Goal: Find specific page/section: Find specific page/section

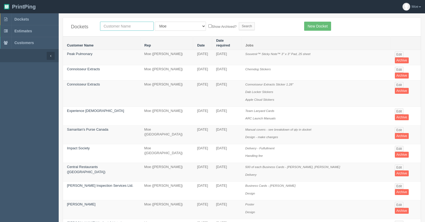
click at [128, 26] on input "text" at bounding box center [127, 26] width 54 height 9
type input "urban"
click at [239, 24] on input "Search" at bounding box center [247, 26] width 16 height 8
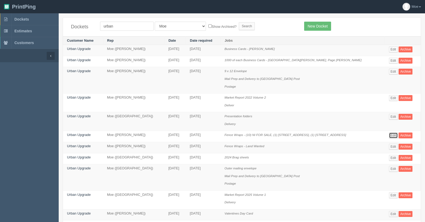
click at [390, 135] on link "Edit" at bounding box center [393, 135] width 9 height 6
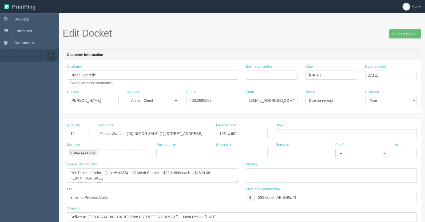
scroll to position [27, 0]
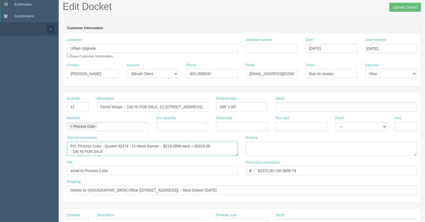
drag, startPoint x: 70, startPoint y: 146, endPoint x: 128, endPoint y: 145, distance: 58.1
click at [128, 145] on textarea "PO: Process Color - Quote# 92374 - 12 Mesh Banner - $219.0899 each = $2629.08 -…" at bounding box center [152, 148] width 171 height 14
click at [129, 146] on textarea "PO: Process Color - Quote# 92374 - 12 Mesh Banner - $219.0899 each = $2629.08 -…" at bounding box center [152, 148] width 171 height 14
drag, startPoint x: 127, startPoint y: 147, endPoint x: 70, endPoint y: 143, distance: 57.5
click at [70, 143] on textarea "PO: Process Color - Quote# 92374 - 12 Mesh Banner - $219.0899 each = $2629.08 -…" at bounding box center [152, 148] width 171 height 14
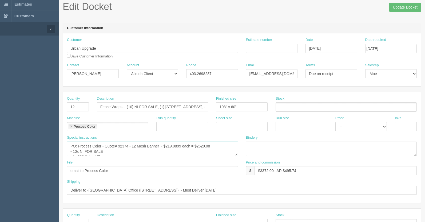
scroll to position [0, 0]
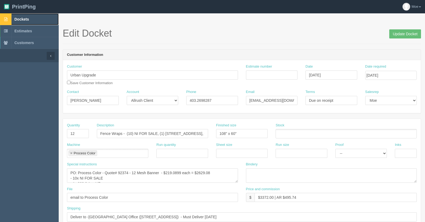
click at [28, 18] on span "Dockets" at bounding box center [21, 19] width 14 height 4
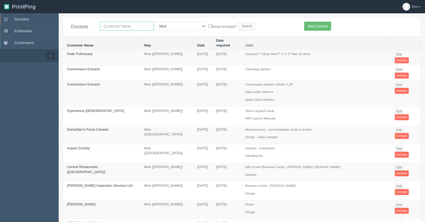
click at [119, 27] on input "text" at bounding box center [127, 26] width 54 height 9
type input "bark"
click at [239, 26] on input "Search" at bounding box center [247, 26] width 16 height 8
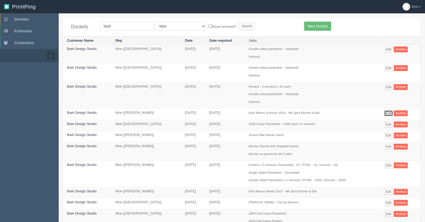
click at [387, 112] on link "Edit" at bounding box center [388, 113] width 9 height 6
